Goal: Task Accomplishment & Management: Manage account settings

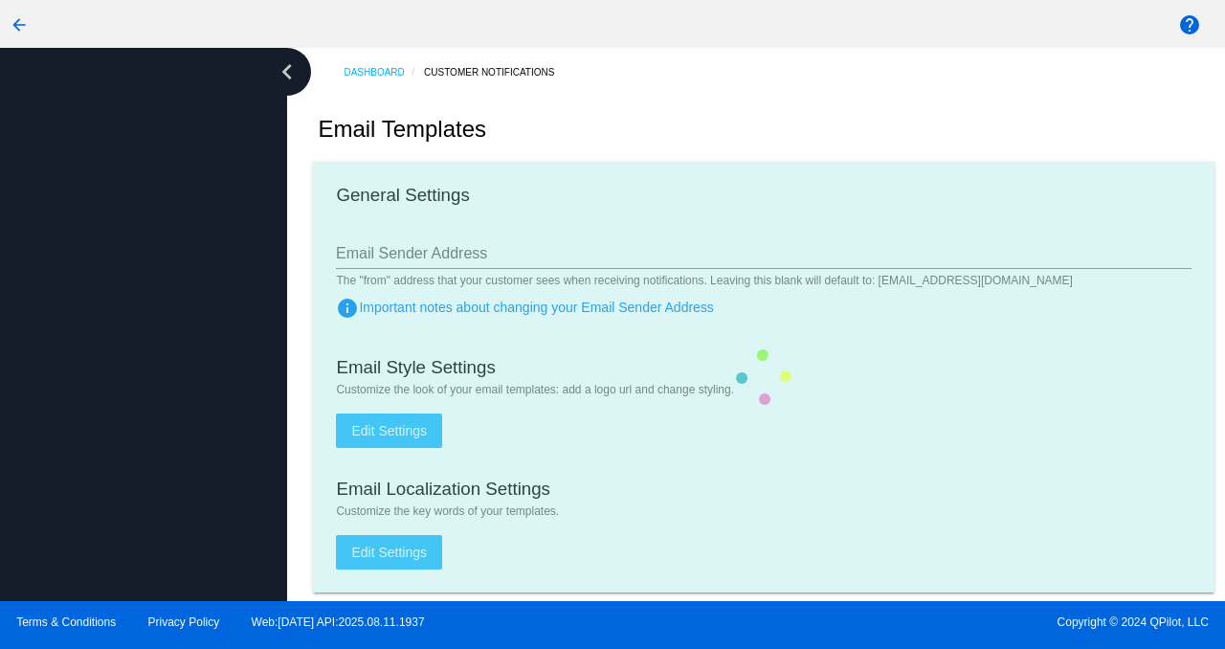
type input "[EMAIL_ADDRESS][DOMAIN_NAME]"
checkbox input "true"
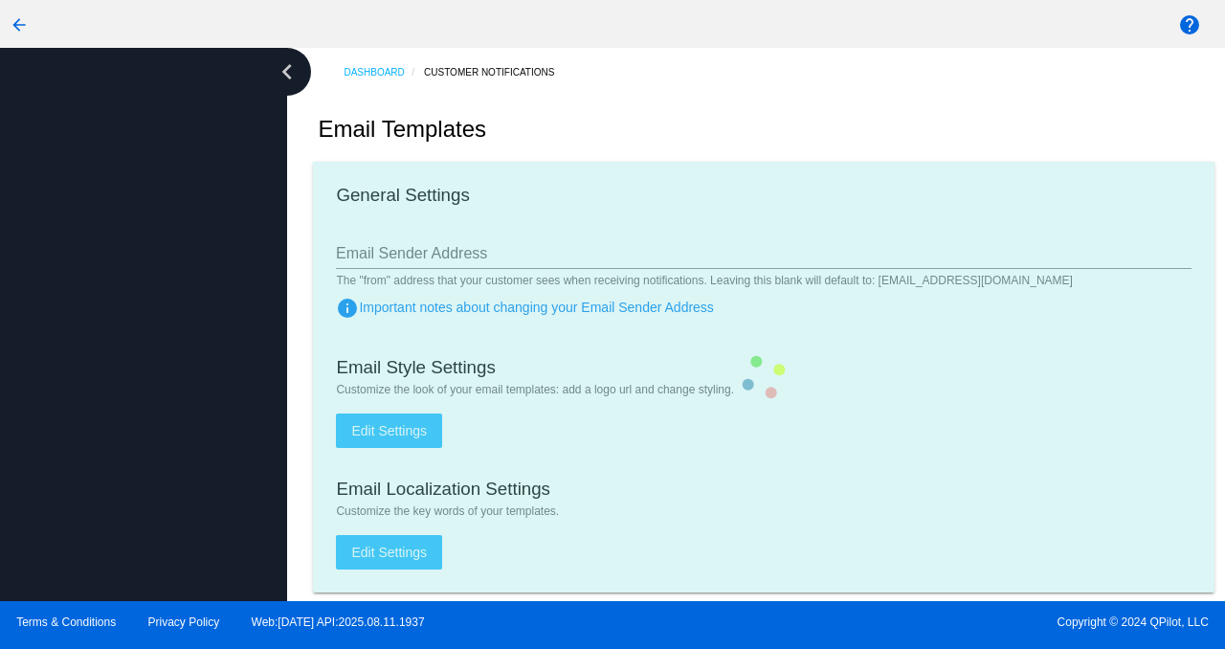
type input "[PERSON_NAME][EMAIL_ADDRESS][DOMAIN_NAME]"
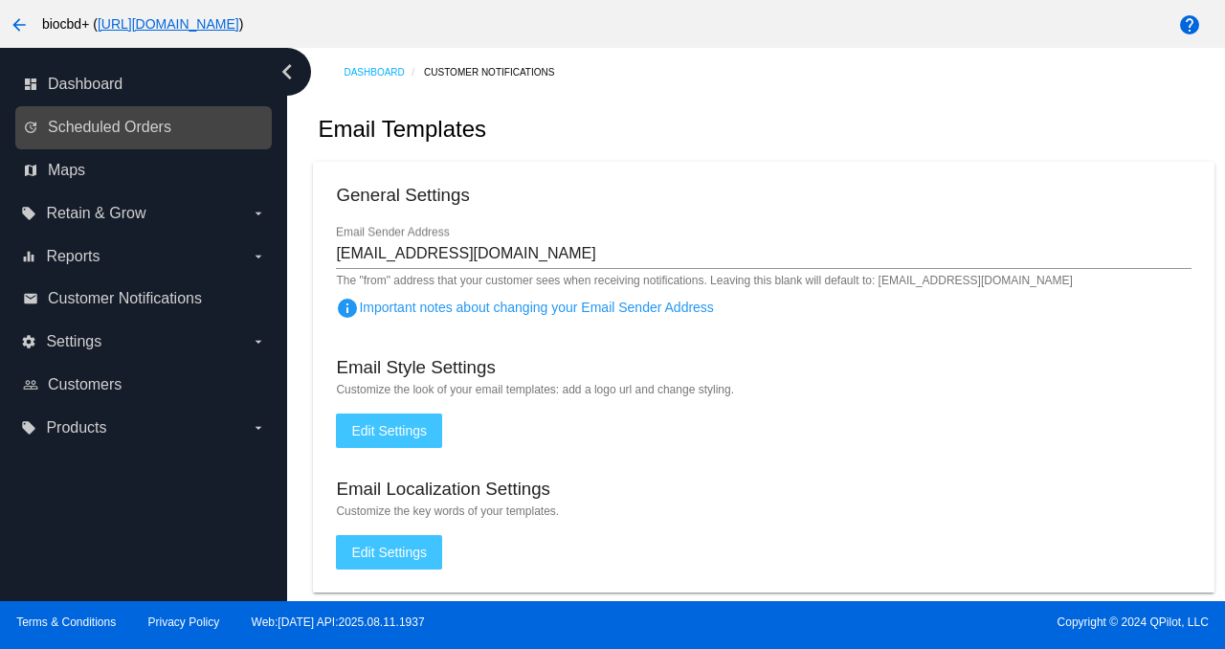
click at [165, 141] on link "update Scheduled Orders" at bounding box center [144, 127] width 243 height 31
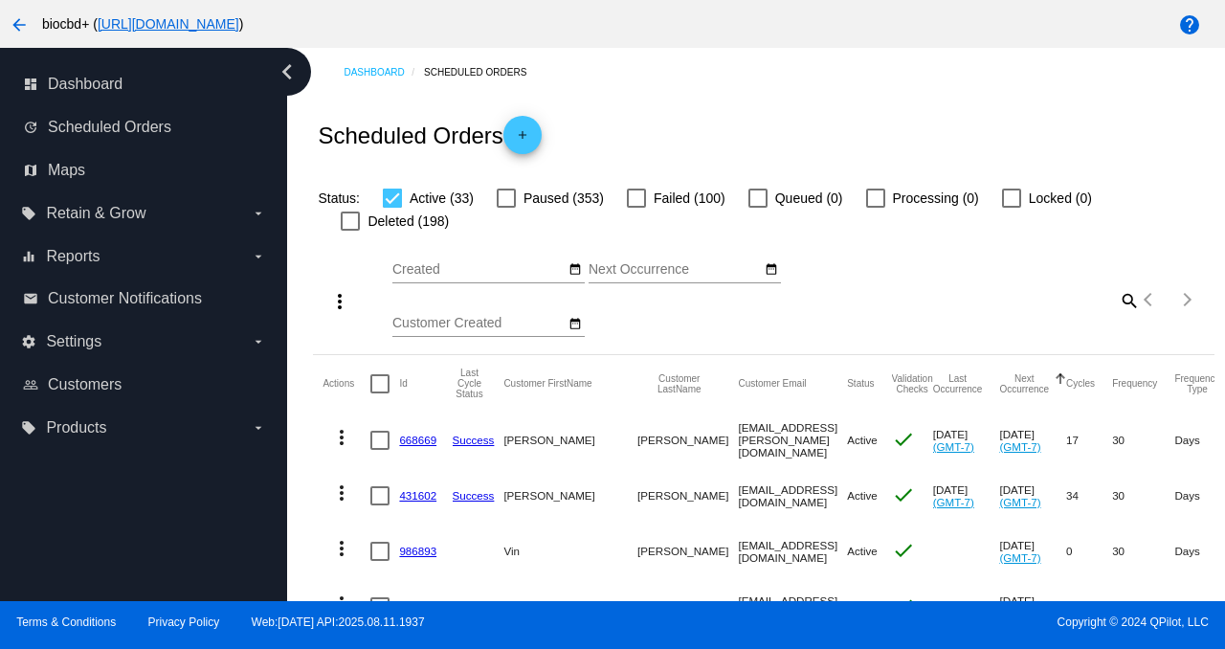
click at [1117, 298] on mat-icon "search" at bounding box center [1128, 300] width 23 height 30
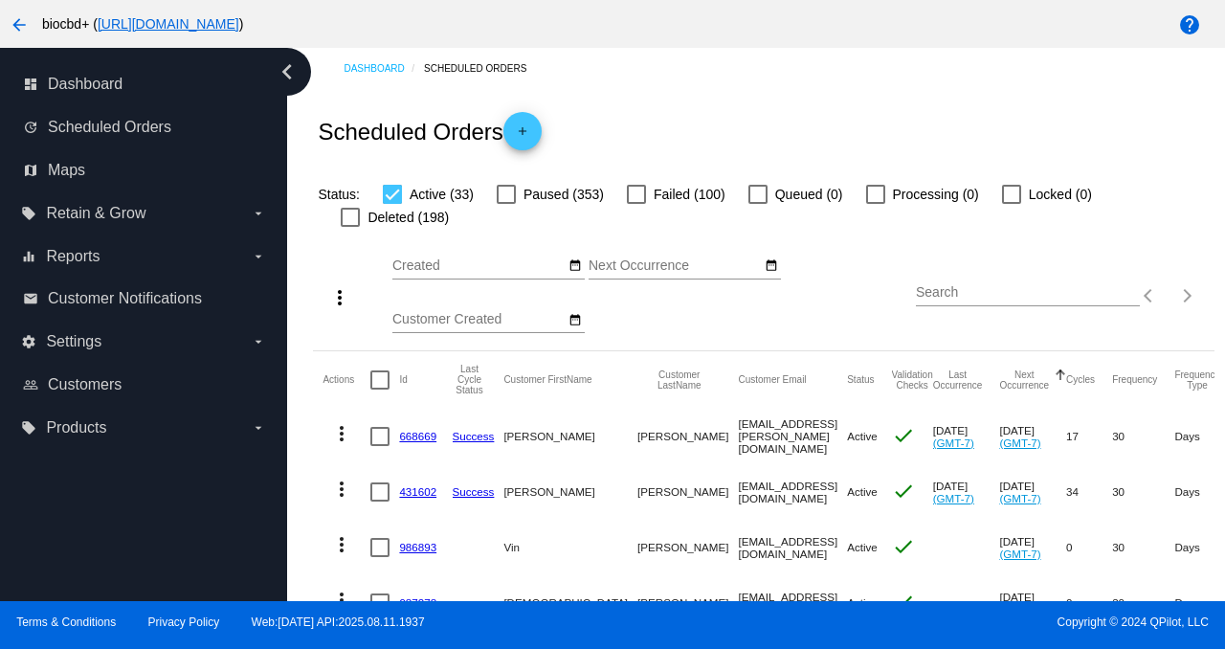
click at [1110, 273] on div "Search" at bounding box center [1028, 287] width 224 height 37
click at [1081, 293] on input "Search" at bounding box center [1028, 292] width 224 height 15
type input "sboretti"
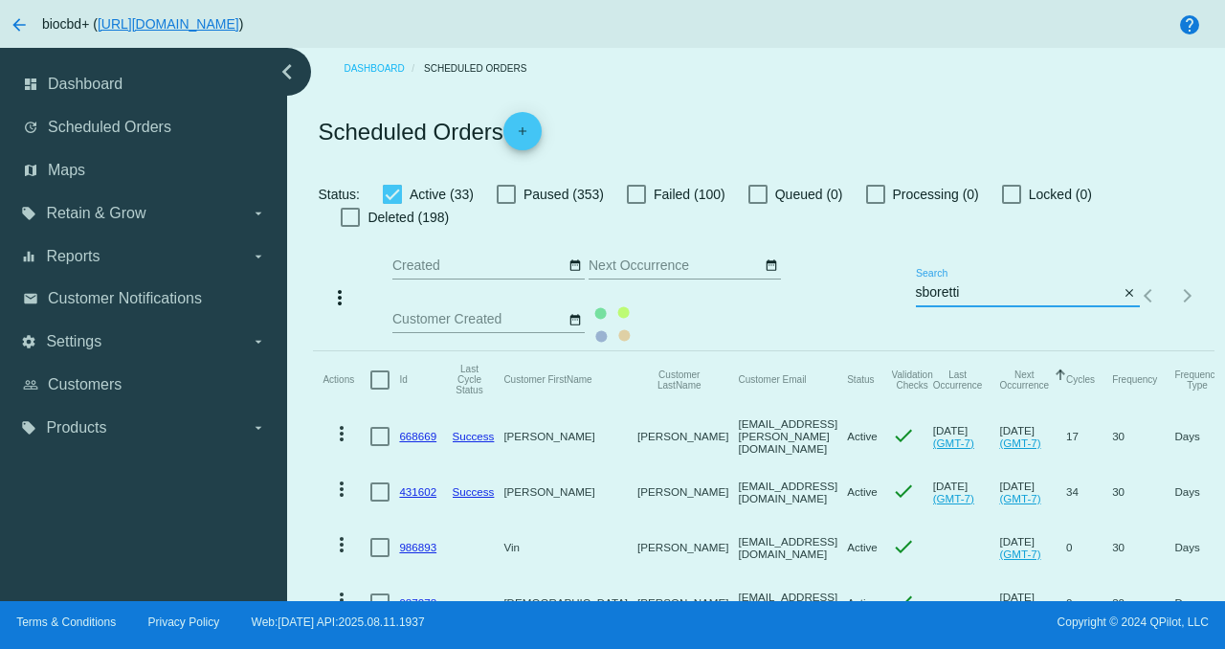
scroll to position [0, 0]
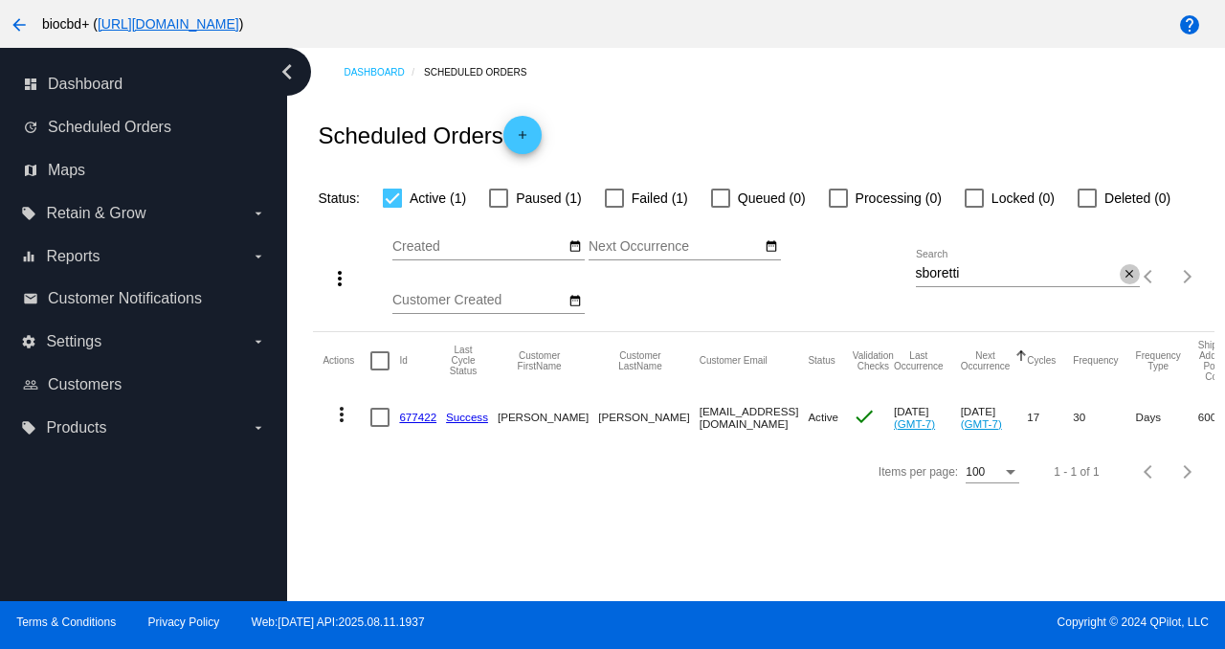
click at [1128, 277] on mat-icon "close" at bounding box center [1129, 274] width 13 height 15
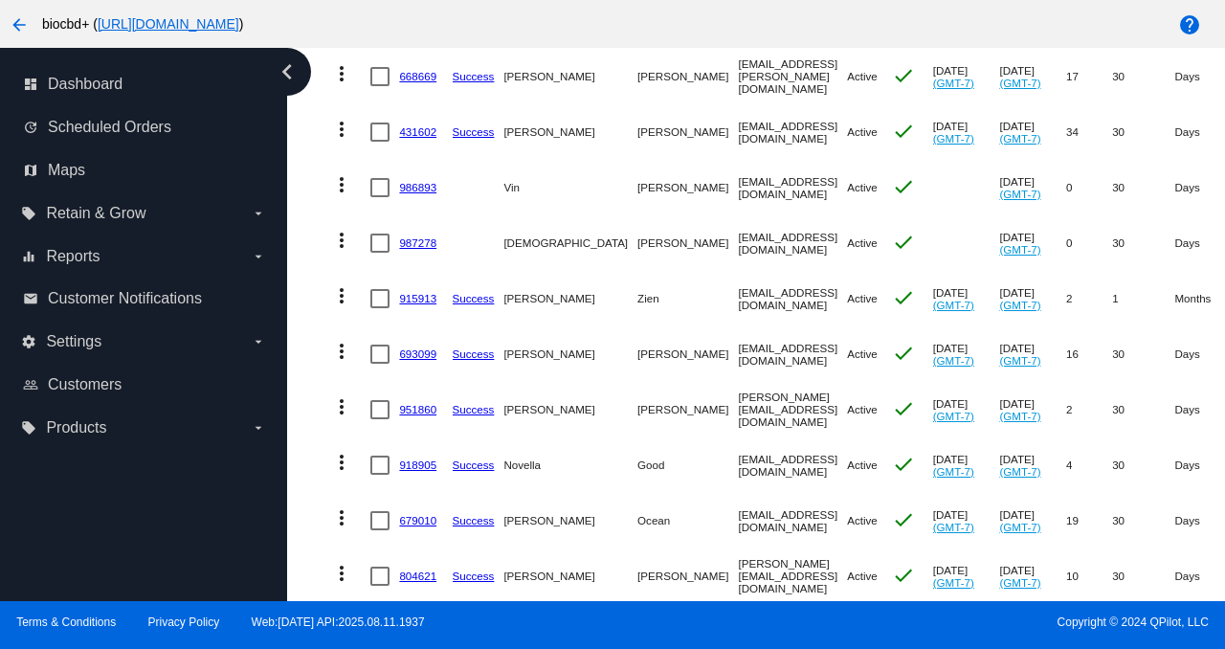
scroll to position [722, 0]
